Goal: Task Accomplishment & Management: Manage account settings

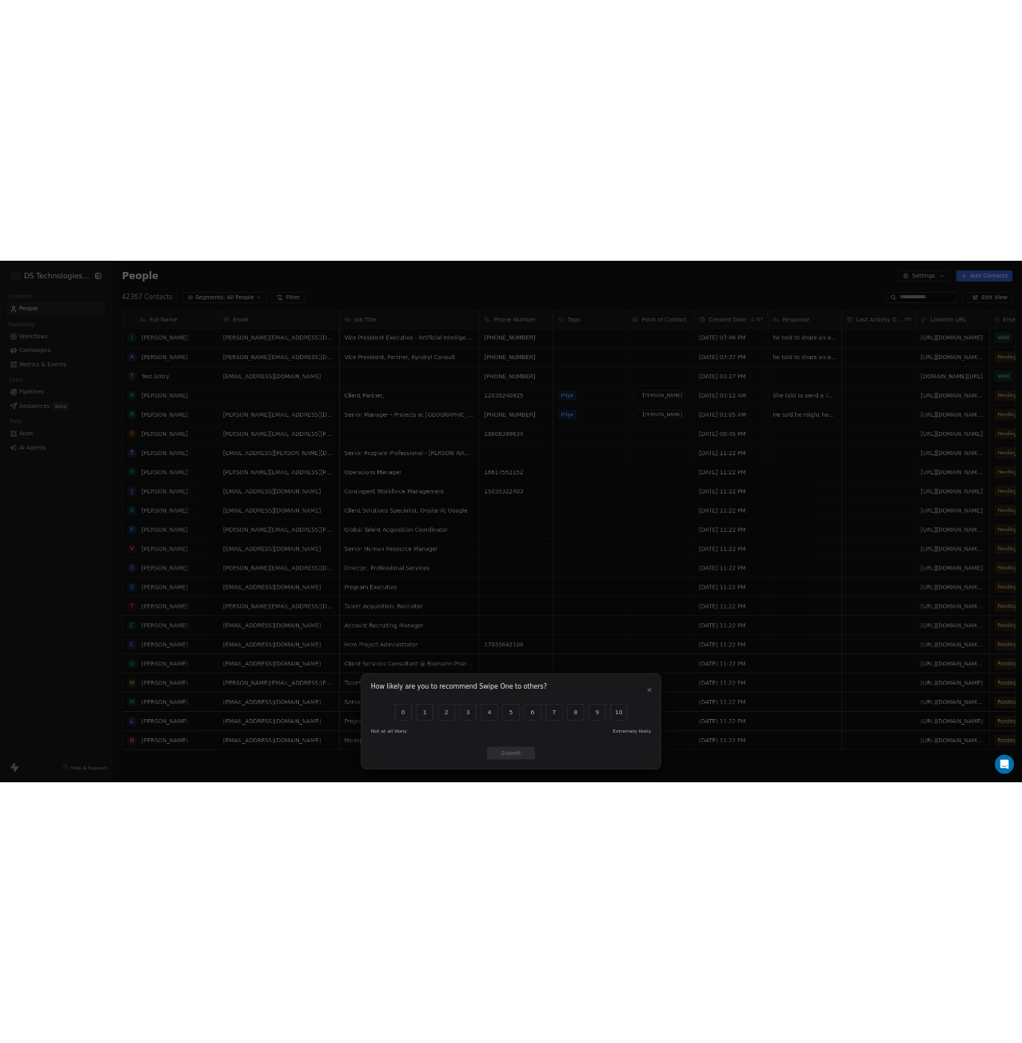
scroll to position [907, 1818]
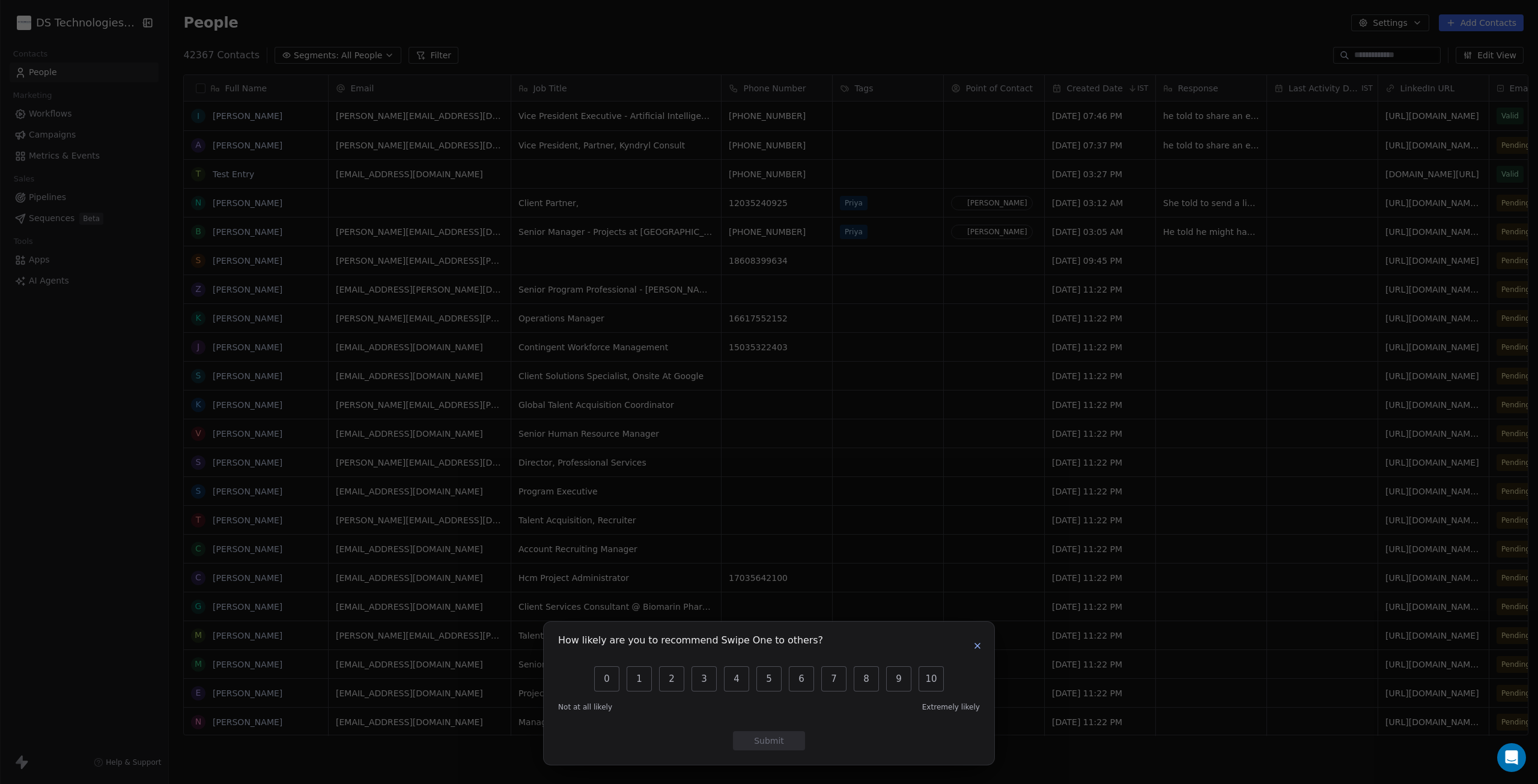
click at [978, 650] on icon "button" at bounding box center [977, 645] width 10 height 10
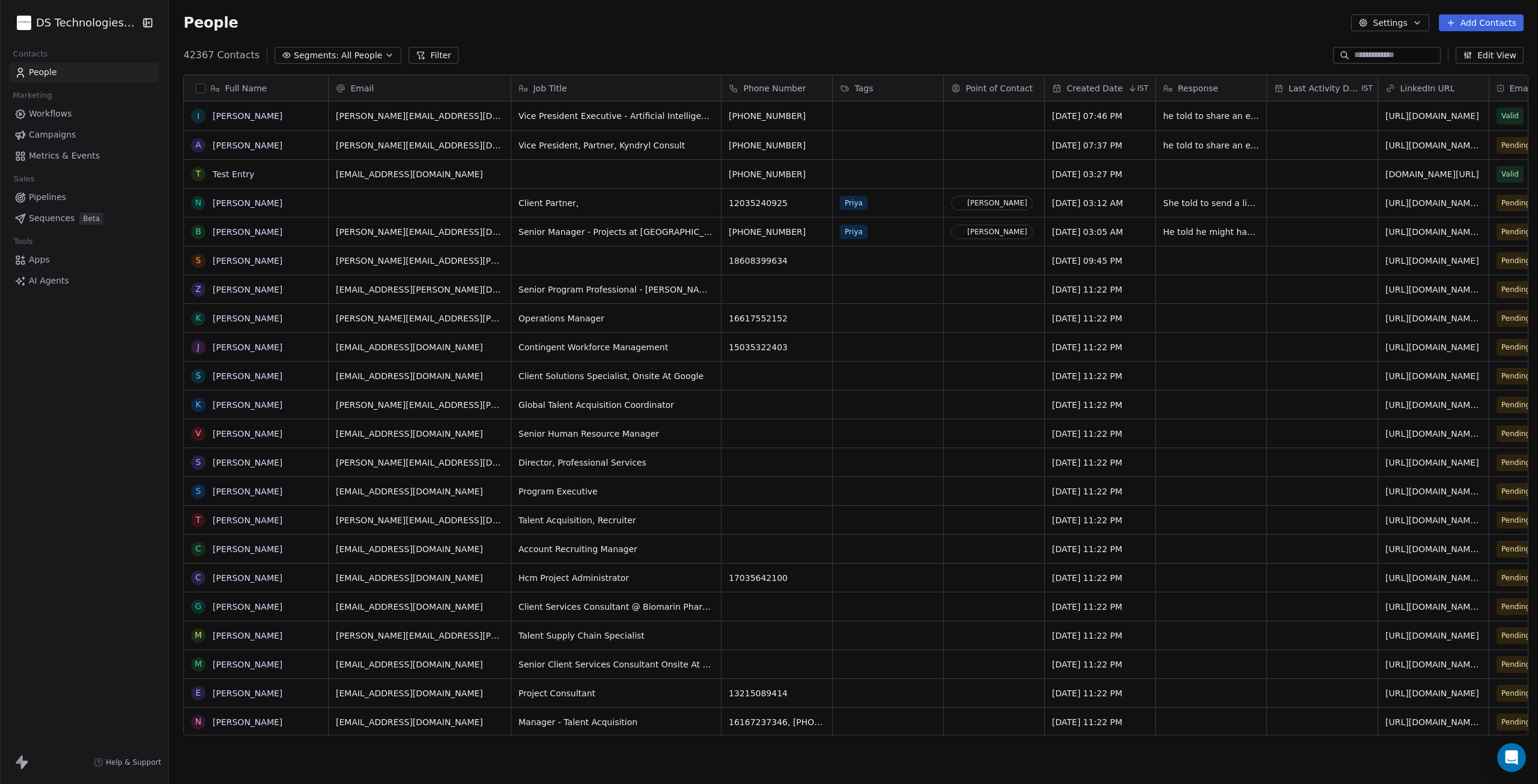
click at [65, 25] on html "DS Technologies Inc Contacts People Marketing Workflows Campaigns Metrics & Eve…" at bounding box center [769, 392] width 1538 height 784
click at [92, 73] on link "Workspace Settings" at bounding box center [92, 69] width 147 height 20
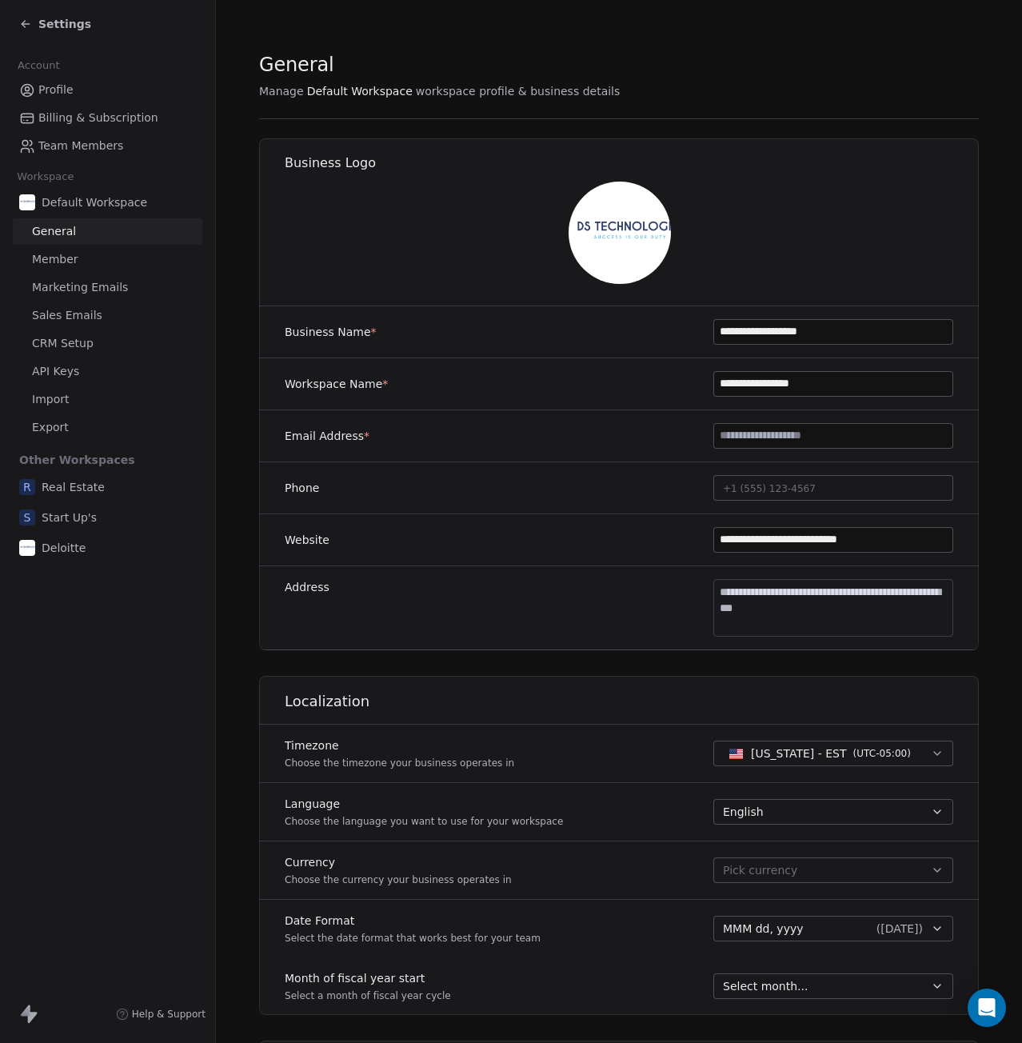
click at [58, 258] on span "Member" at bounding box center [55, 259] width 46 height 17
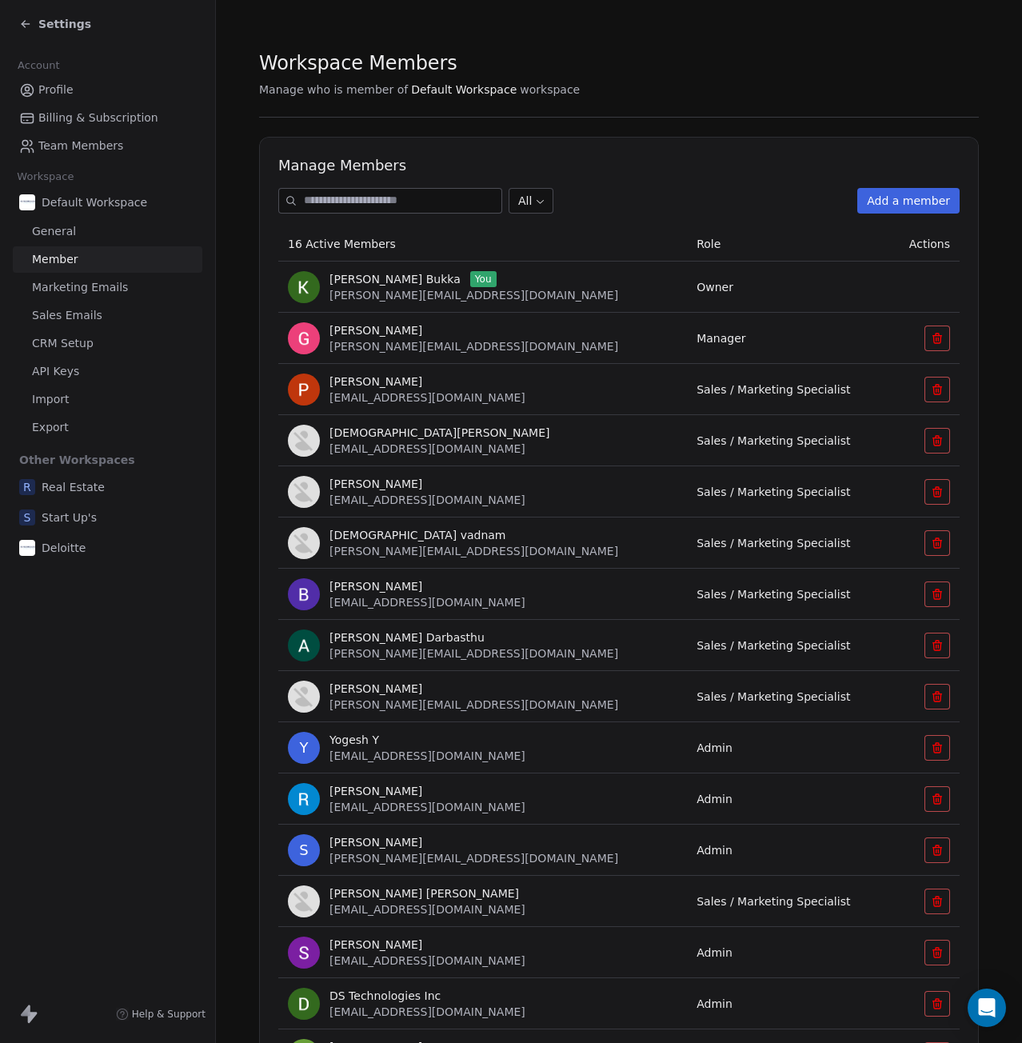
click at [108, 296] on link "Marketing Emails" at bounding box center [108, 287] width 190 height 26
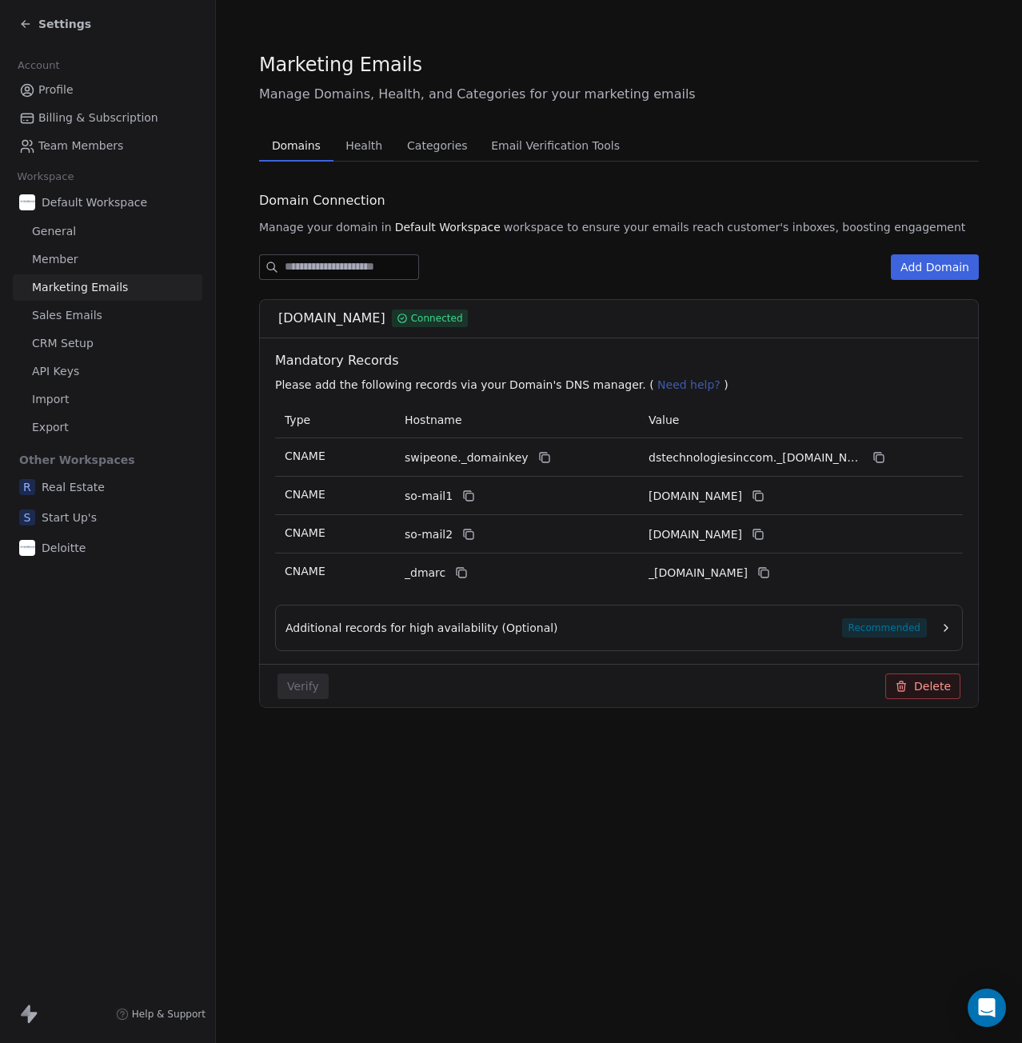
click at [69, 315] on span "Sales Emails" at bounding box center [67, 315] width 70 height 17
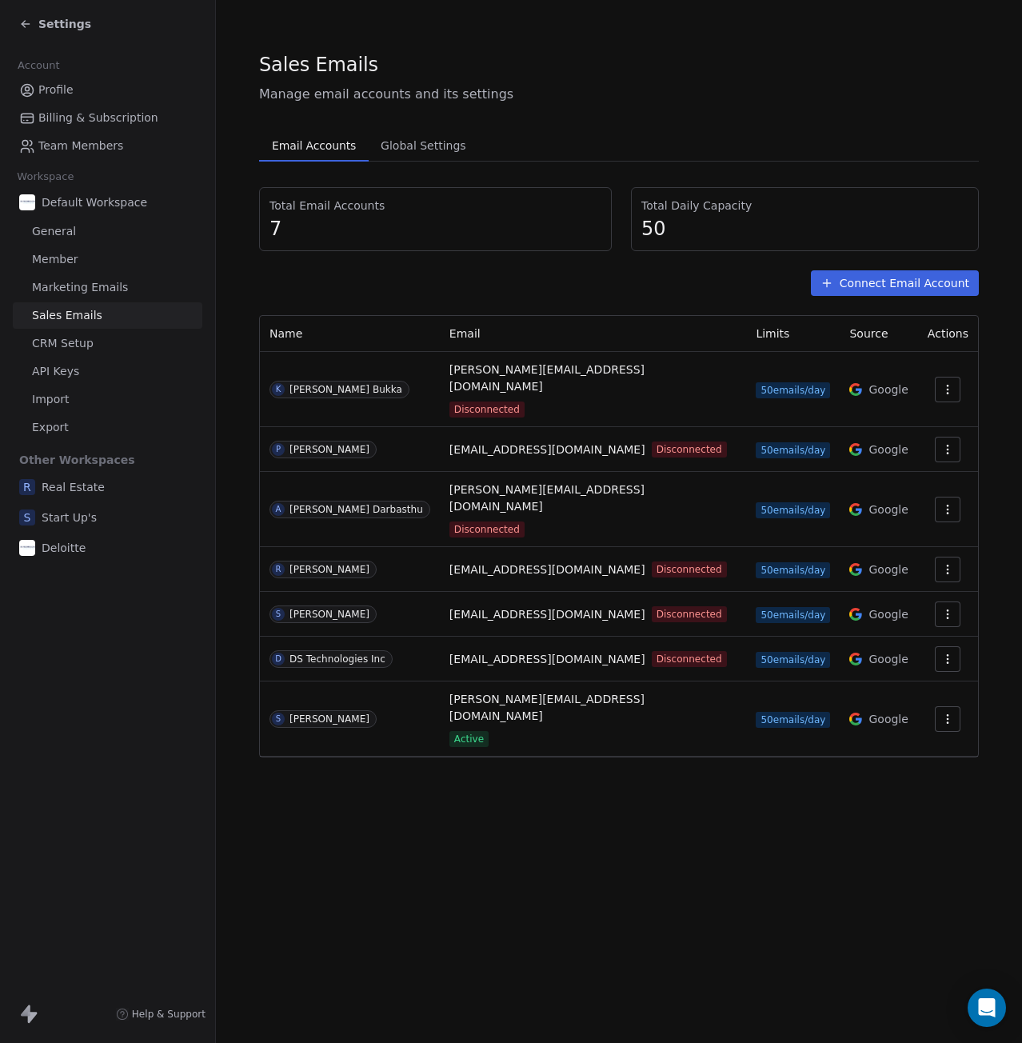
click at [70, 353] on link "CRM Setup" at bounding box center [108, 343] width 190 height 26
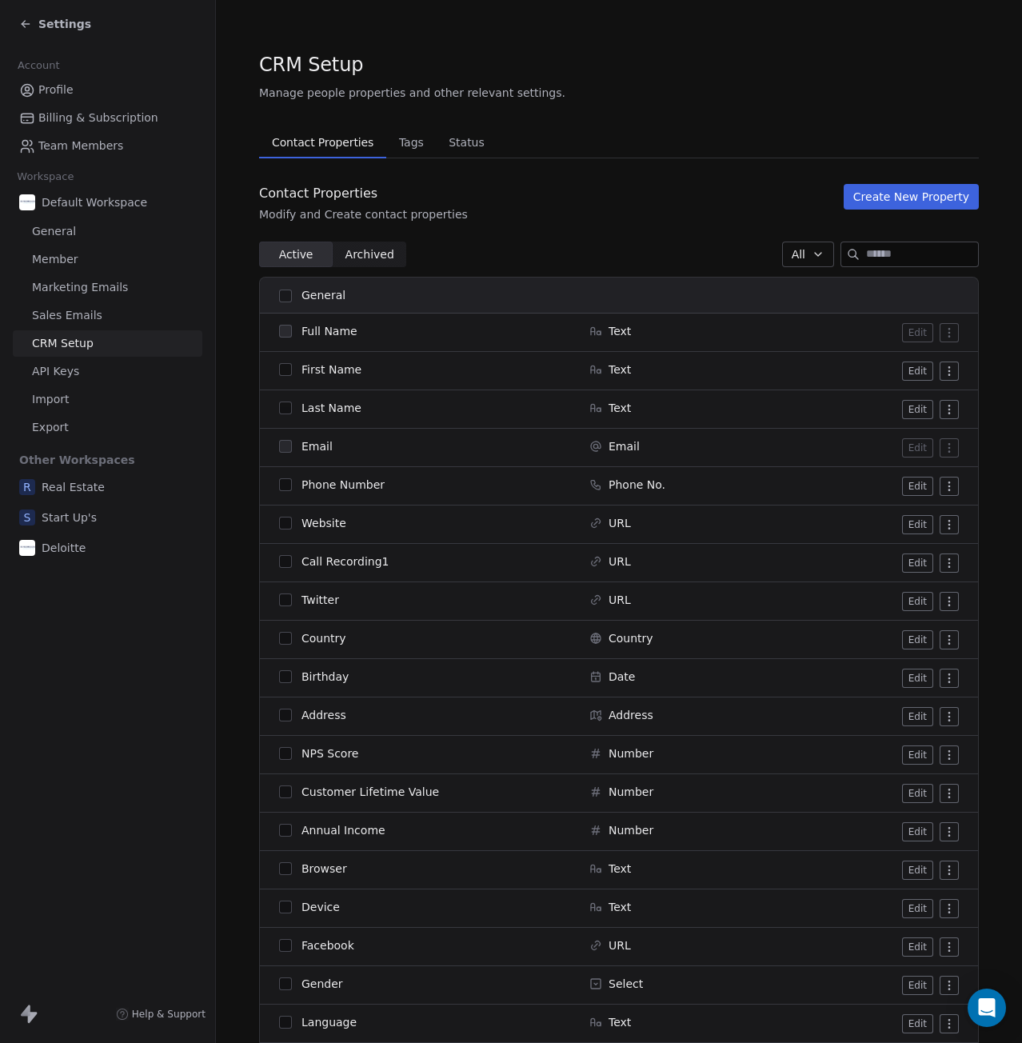
click at [394, 134] on span "Tags" at bounding box center [412, 142] width 38 height 22
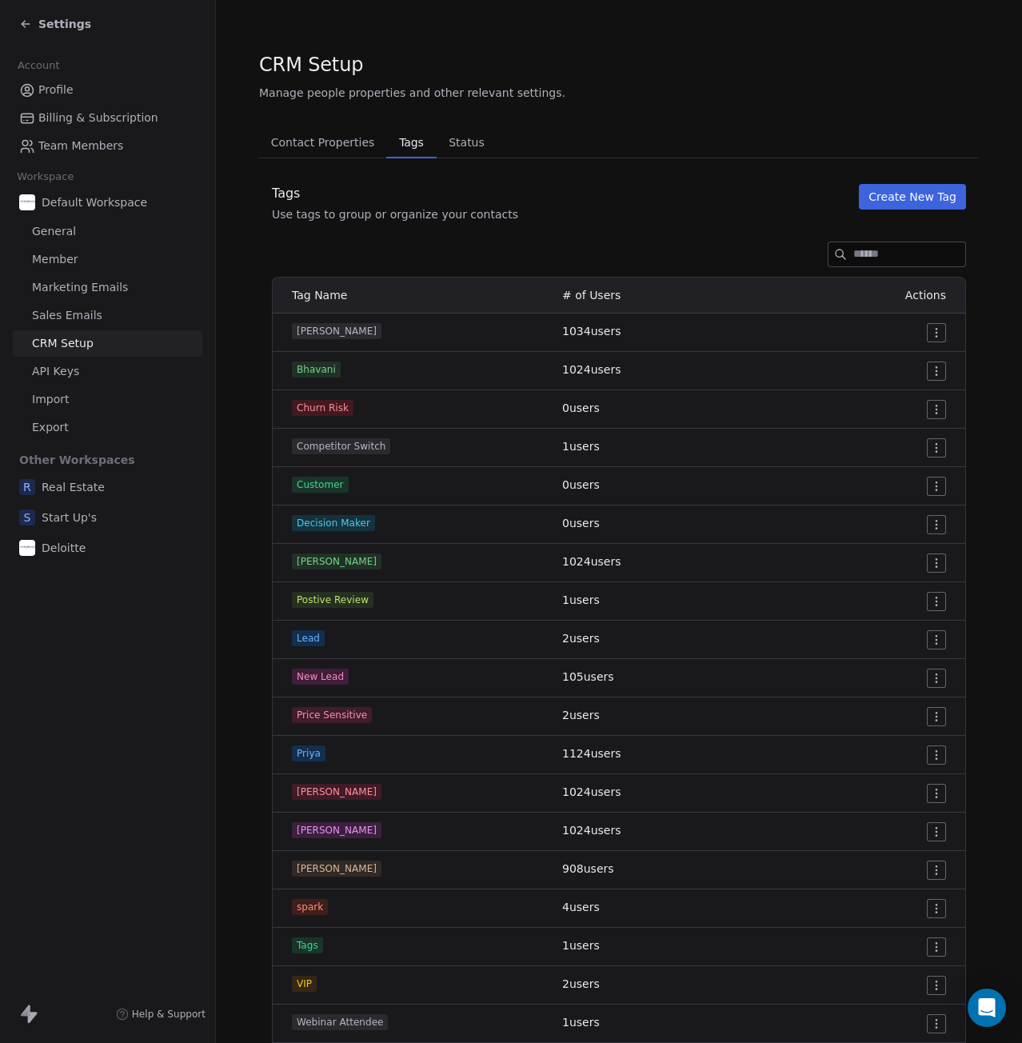
click at [43, 362] on link "API Keys" at bounding box center [108, 371] width 190 height 26
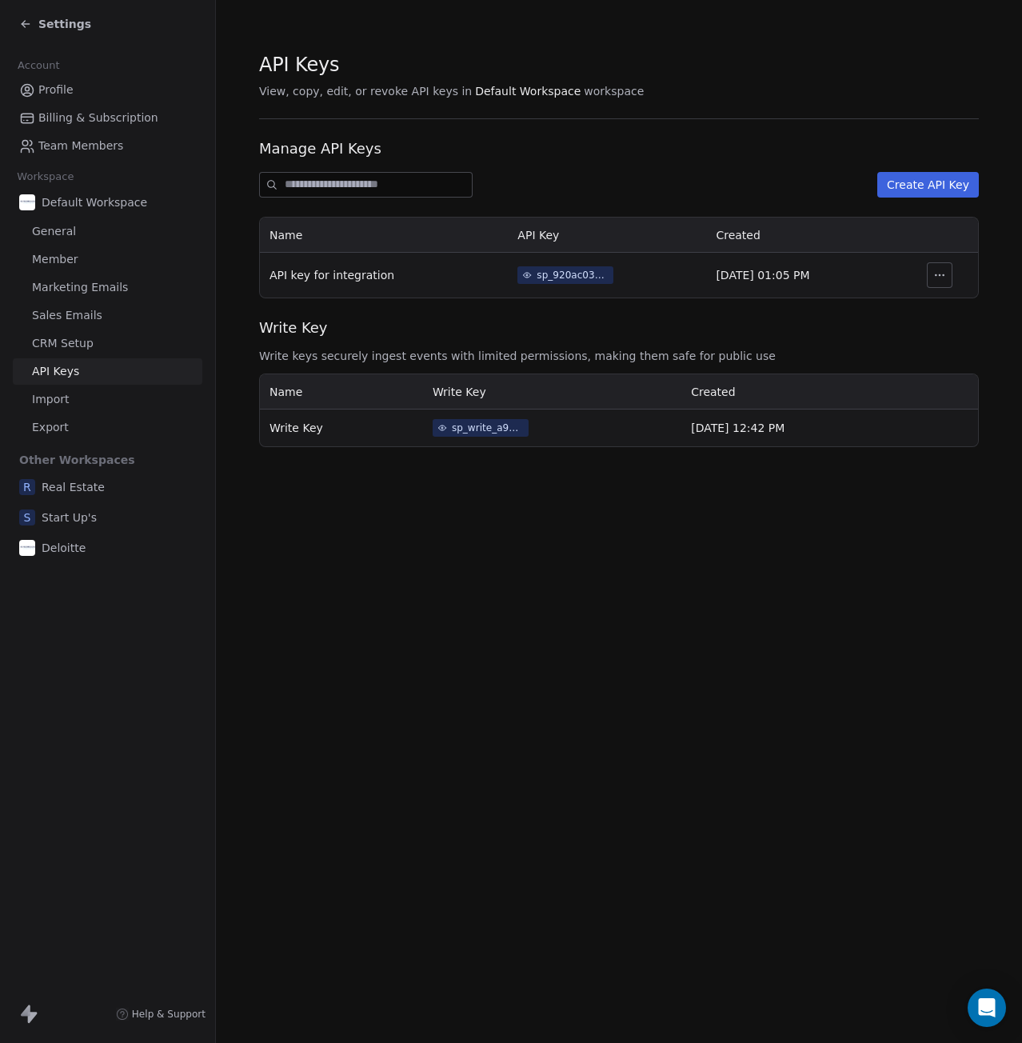
click at [78, 401] on link "Import" at bounding box center [108, 399] width 190 height 26
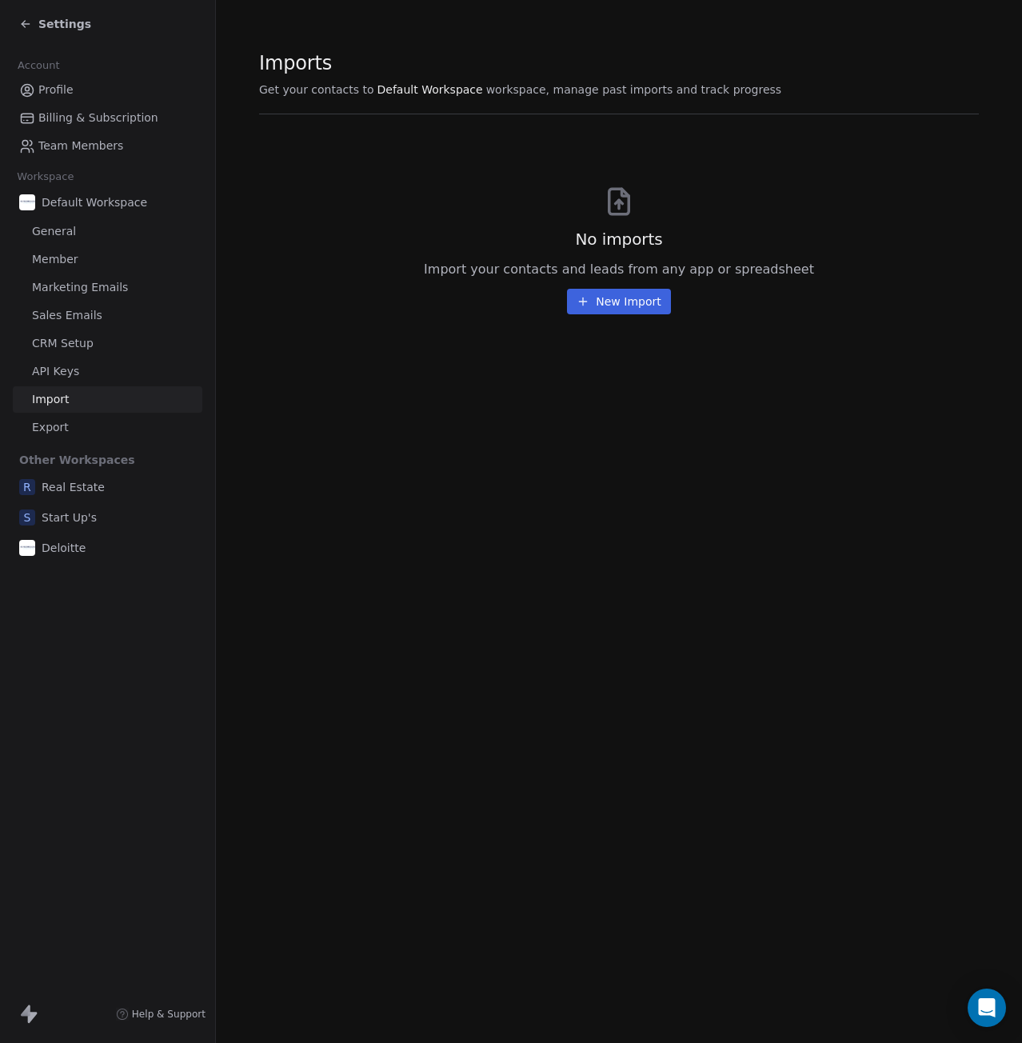
click at [56, 432] on span "Export" at bounding box center [50, 427] width 37 height 17
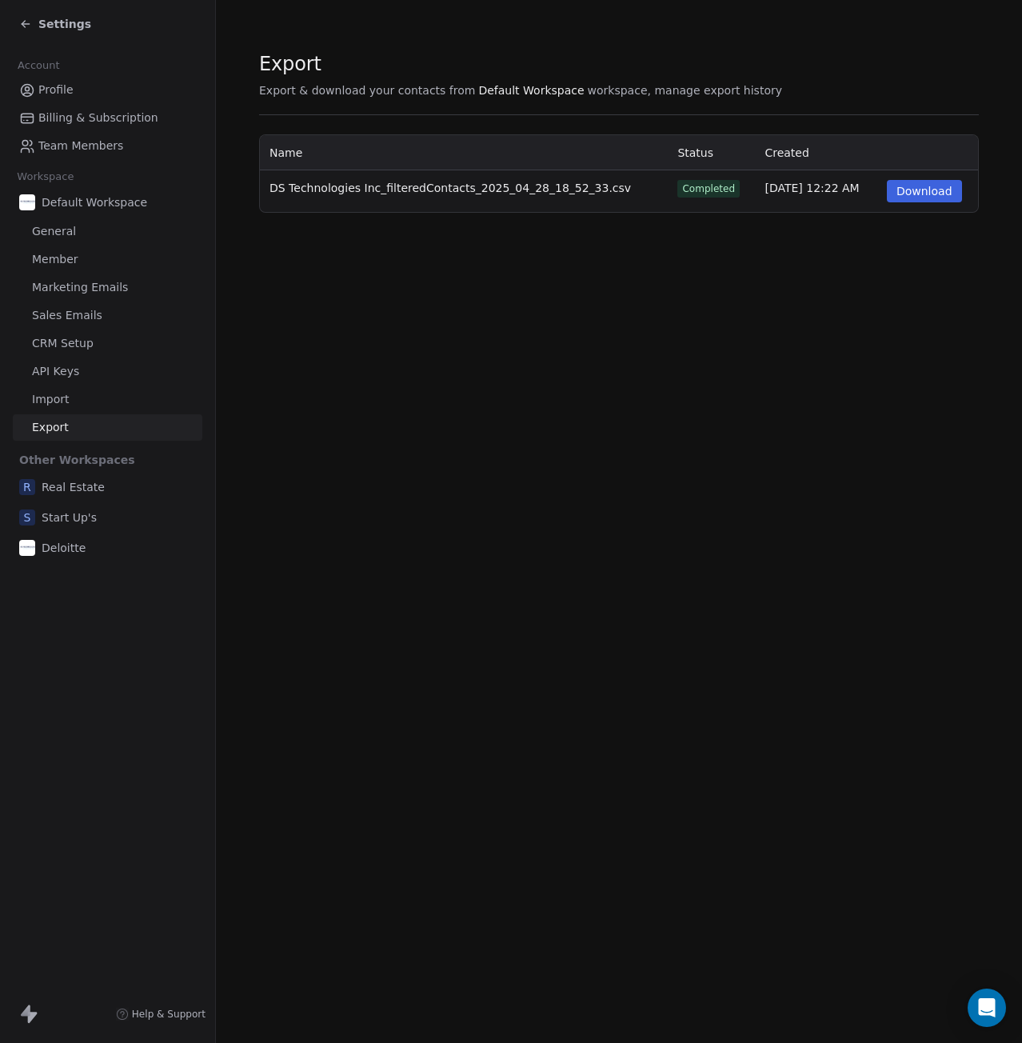
click at [74, 87] on link "Profile" at bounding box center [108, 90] width 190 height 26
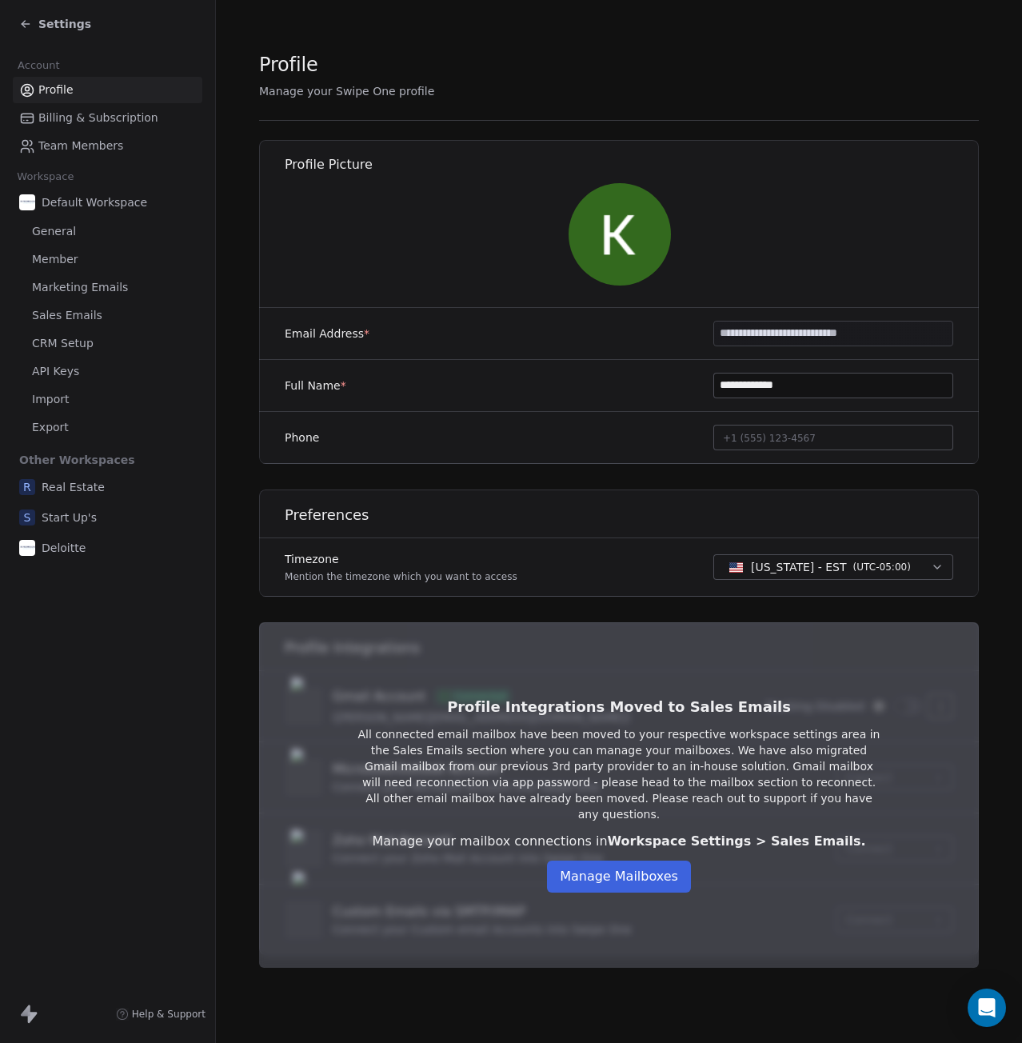
click at [70, 288] on span "Marketing Emails" at bounding box center [80, 287] width 96 height 17
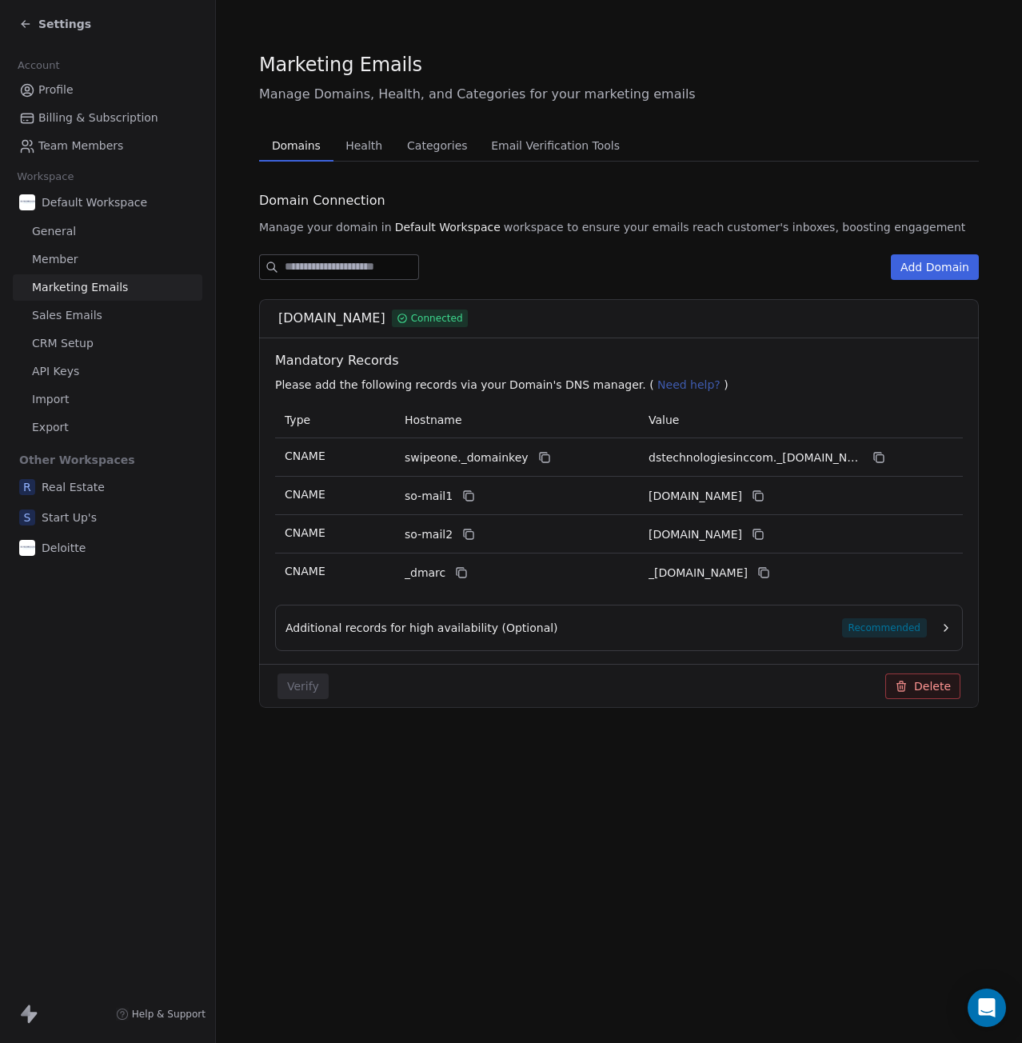
click at [72, 313] on span "Sales Emails" at bounding box center [67, 315] width 70 height 17
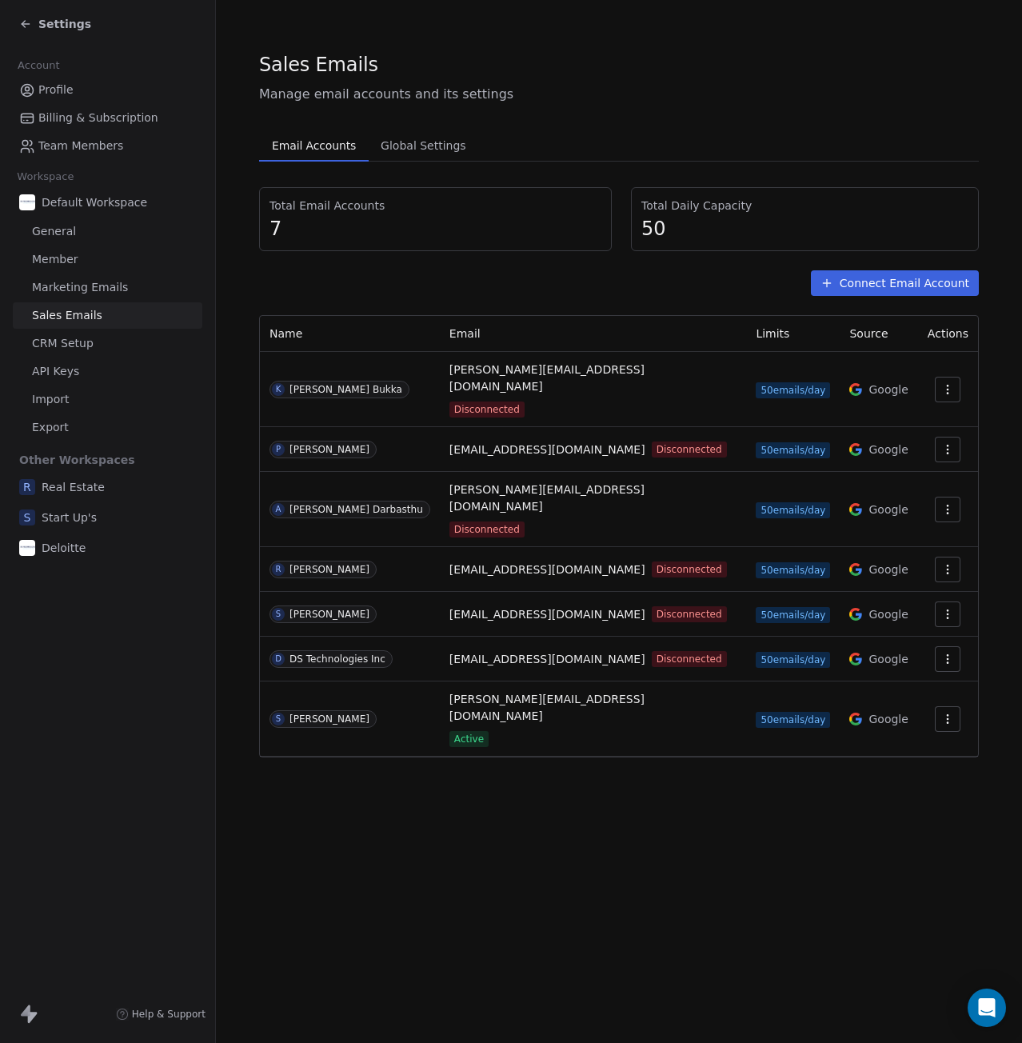
click at [73, 94] on link "Profile" at bounding box center [108, 90] width 190 height 26
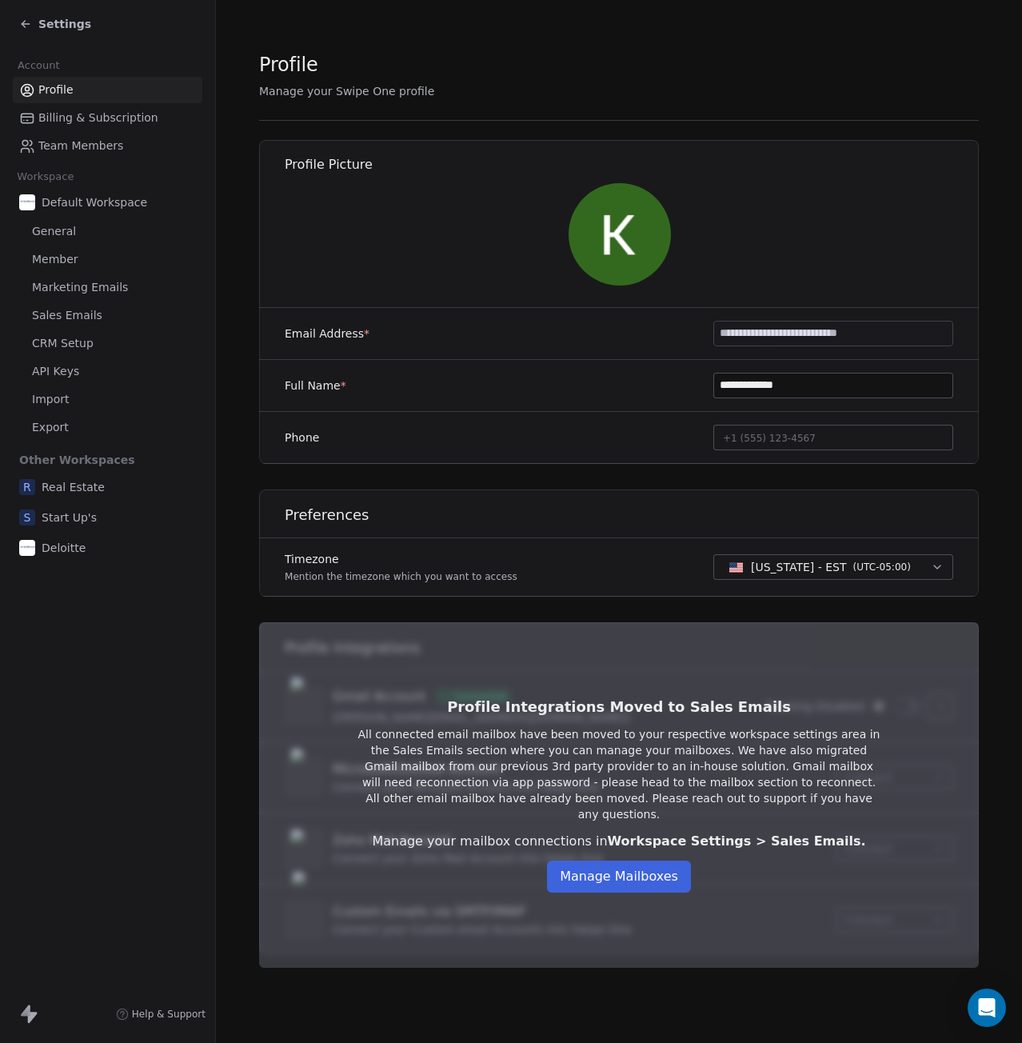
click at [606, 878] on button "Manage Mailboxes" at bounding box center [619, 877] width 144 height 32
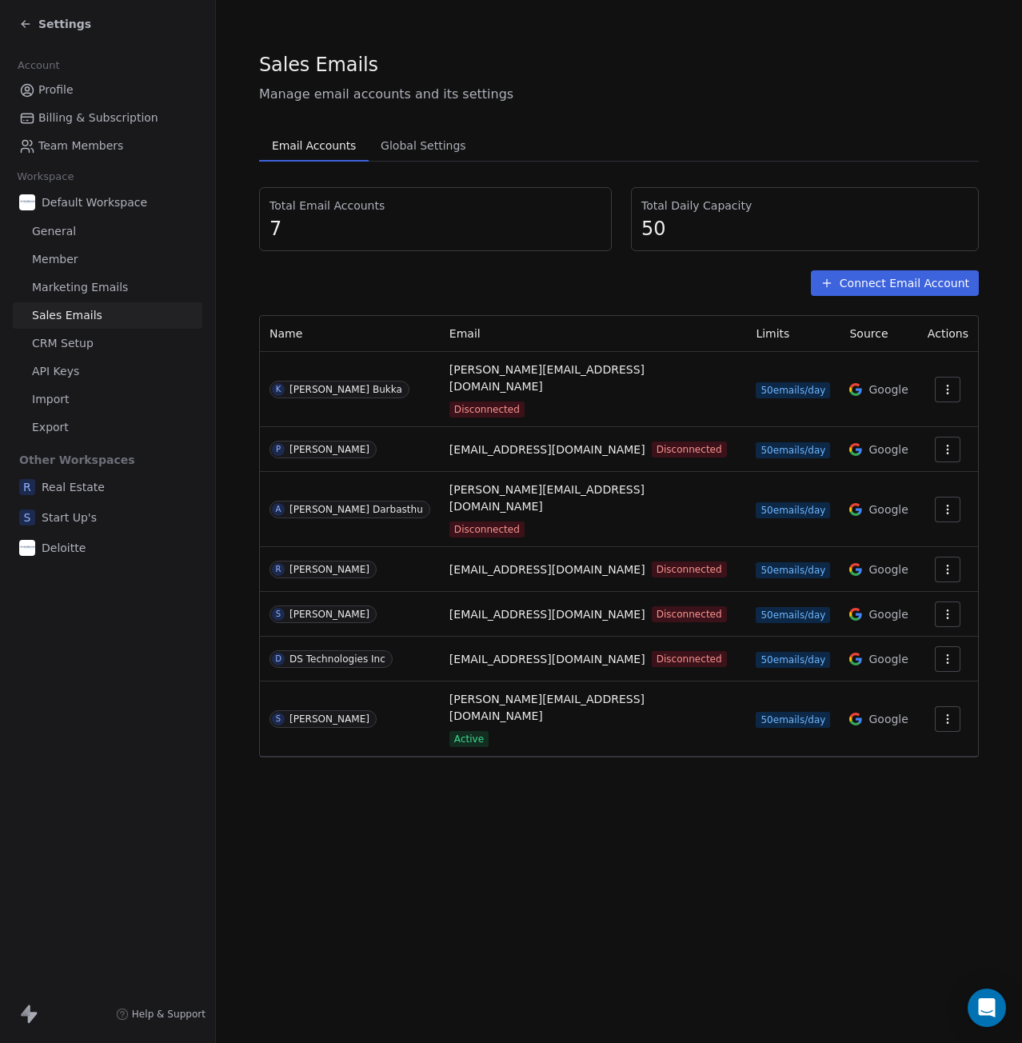
click at [87, 114] on span "Billing & Subscription" at bounding box center [98, 118] width 120 height 17
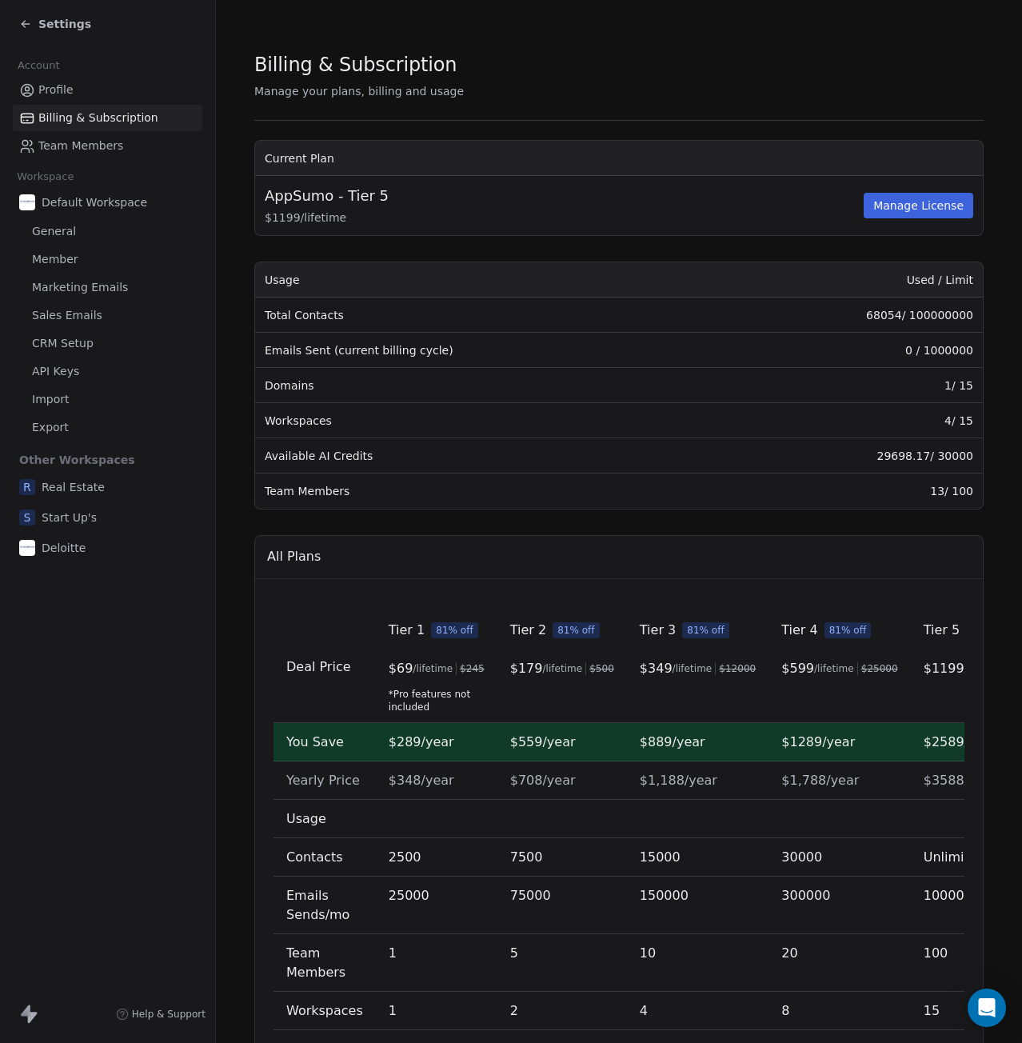
click at [69, 90] on span "Profile" at bounding box center [55, 90] width 35 height 17
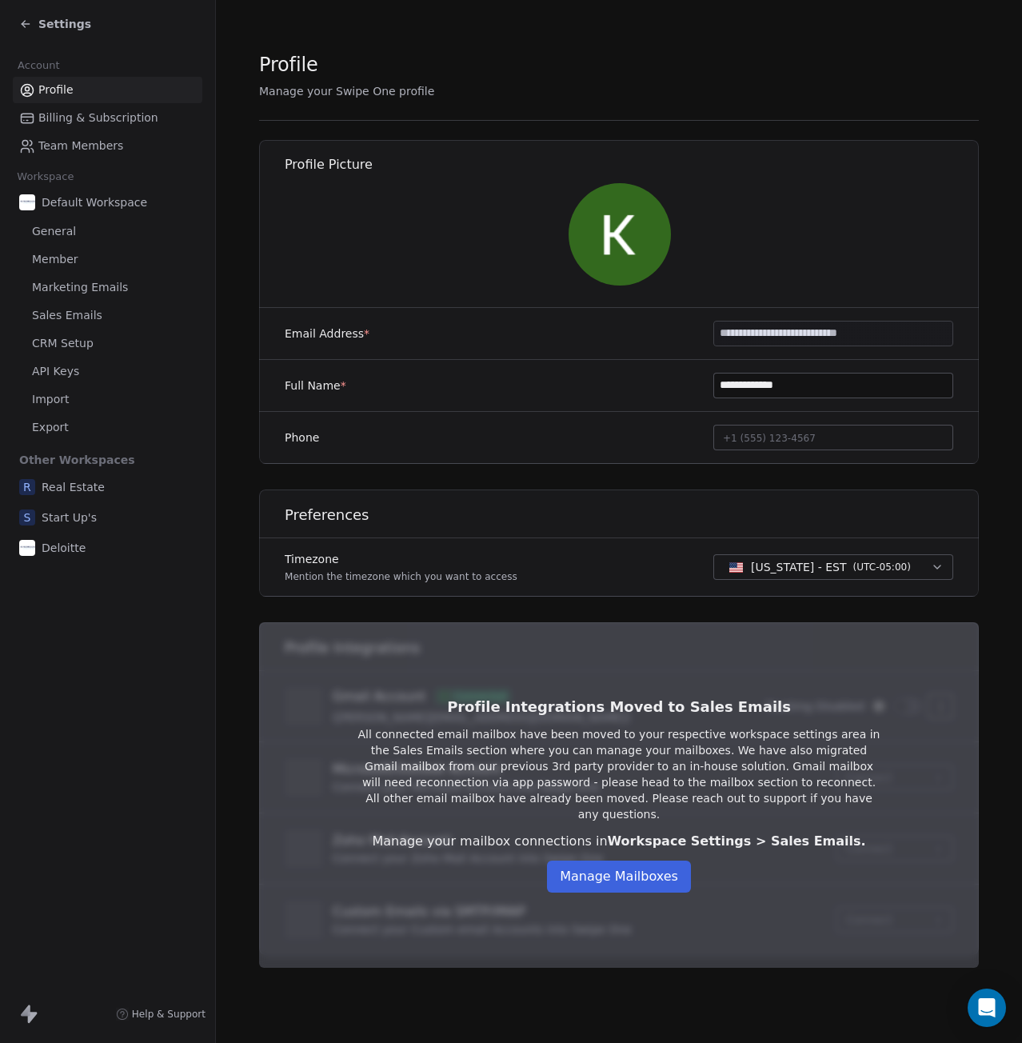
click at [71, 150] on span "Team Members" at bounding box center [80, 146] width 85 height 17
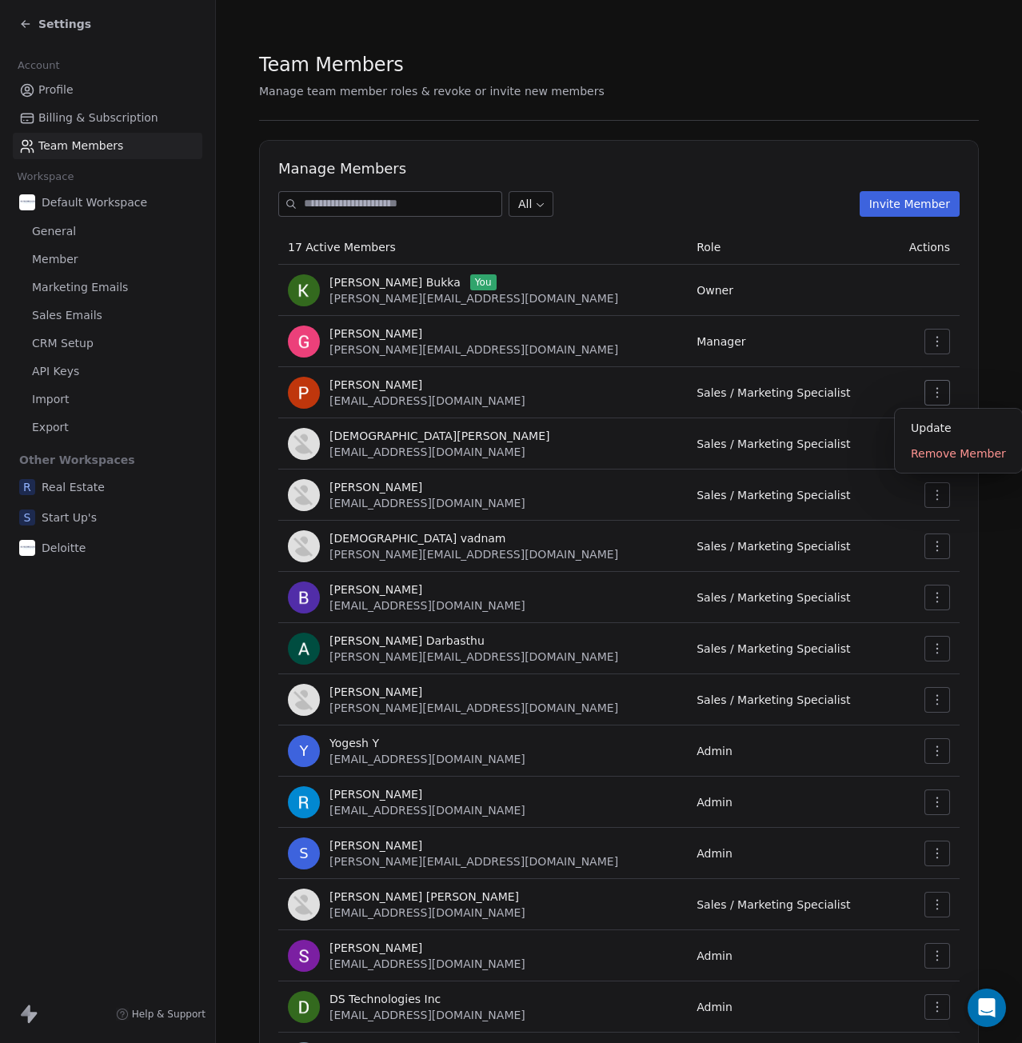
click at [938, 394] on button "button" at bounding box center [938, 393] width 26 height 26
click at [931, 387] on icon "button" at bounding box center [937, 392] width 13 height 13
click at [931, 392] on icon "button" at bounding box center [937, 392] width 13 height 13
click at [929, 425] on div "Update" at bounding box center [958, 428] width 114 height 26
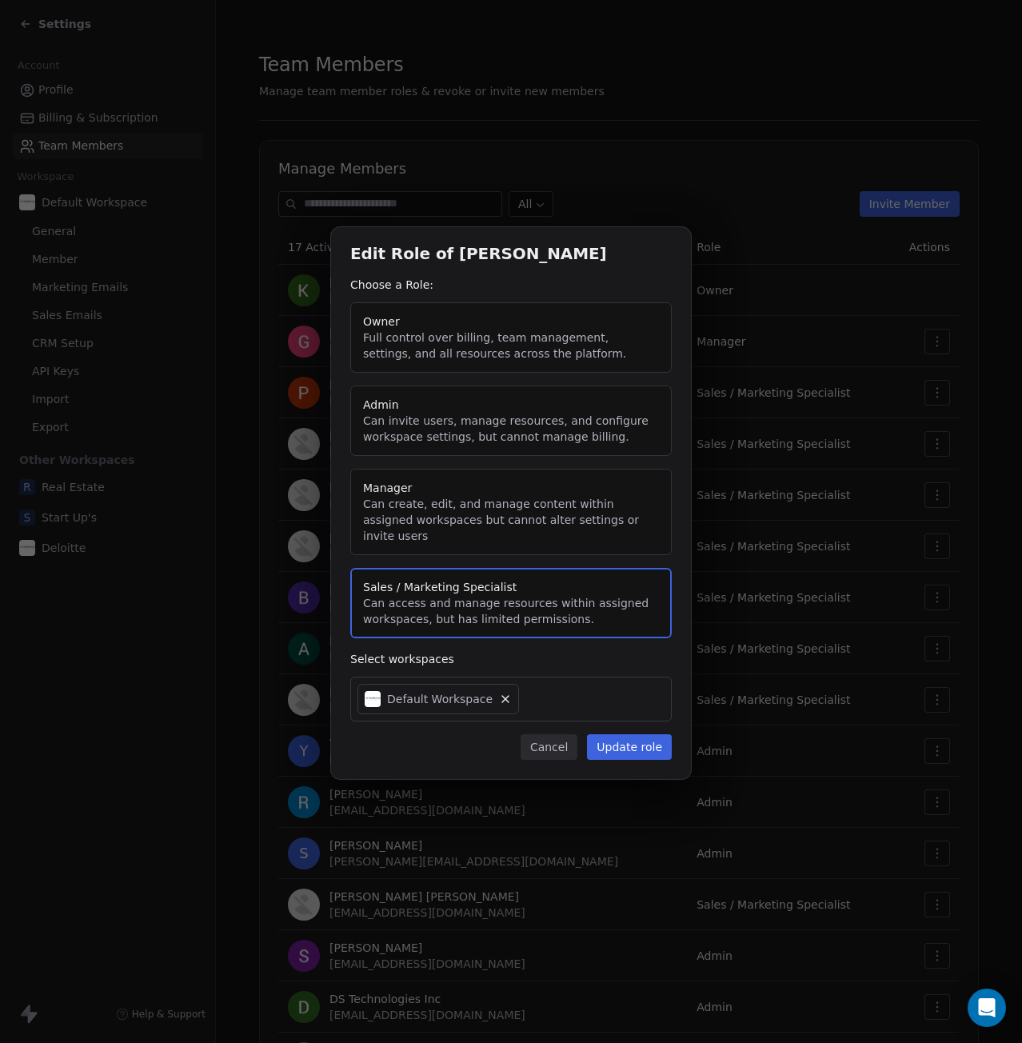
click at [531, 742] on button "Cancel" at bounding box center [549, 747] width 57 height 26
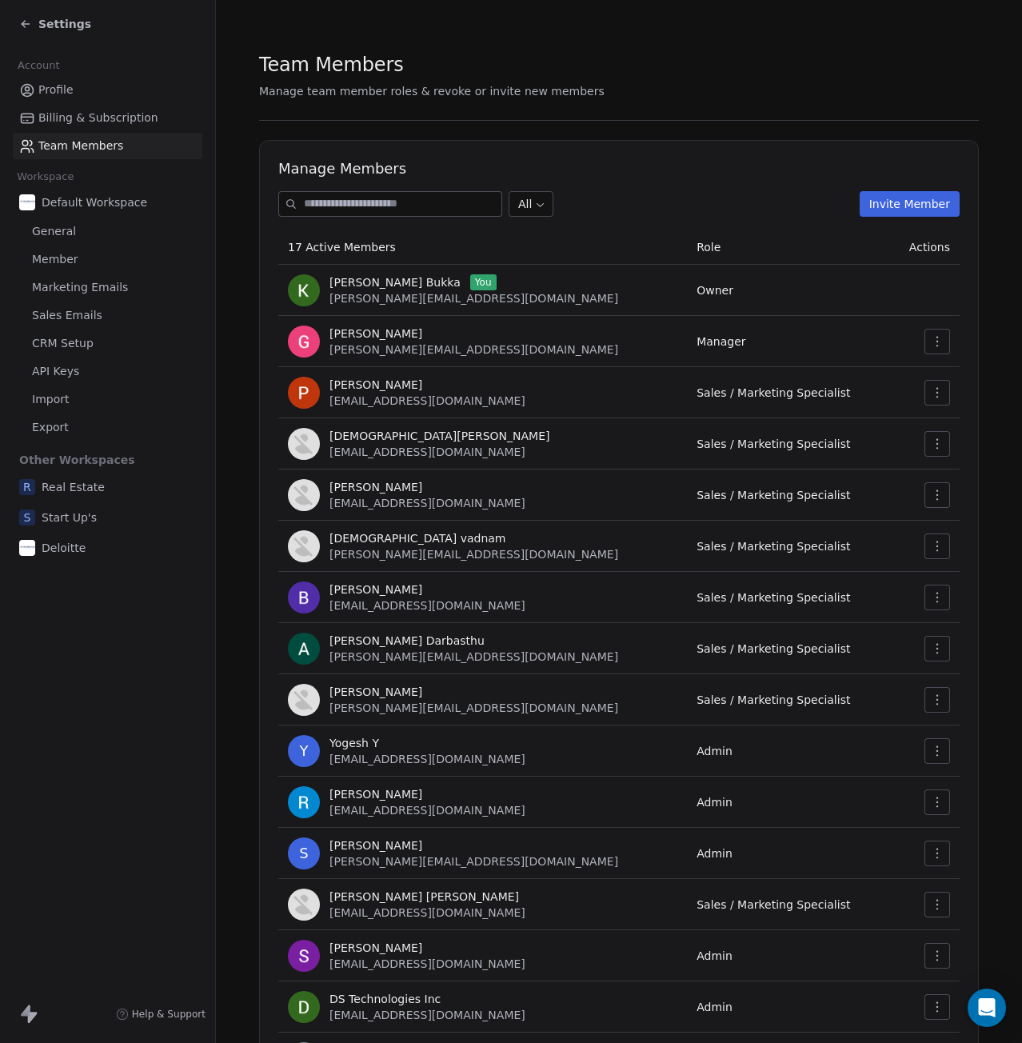
click at [58, 106] on link "Billing & Subscription" at bounding box center [108, 118] width 190 height 26
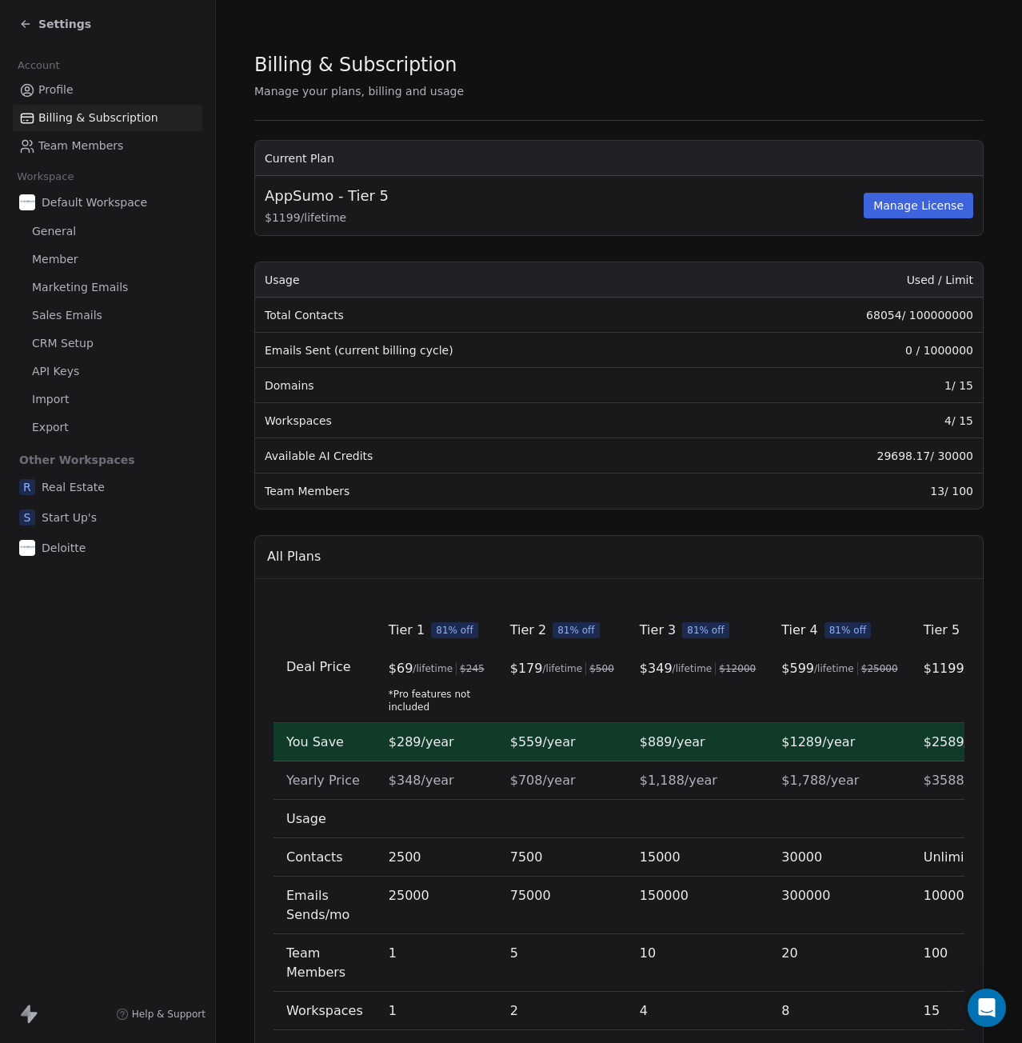
click at [54, 95] on span "Profile" at bounding box center [55, 90] width 35 height 17
